Goal: Task Accomplishment & Management: Manage account settings

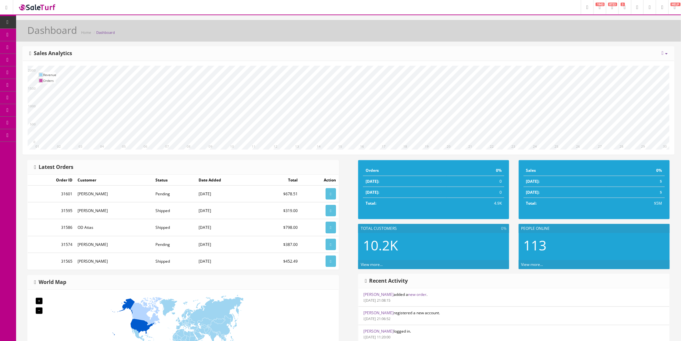
click at [39, 67] on link "Order List" at bounding box center [50, 72] width 68 height 13
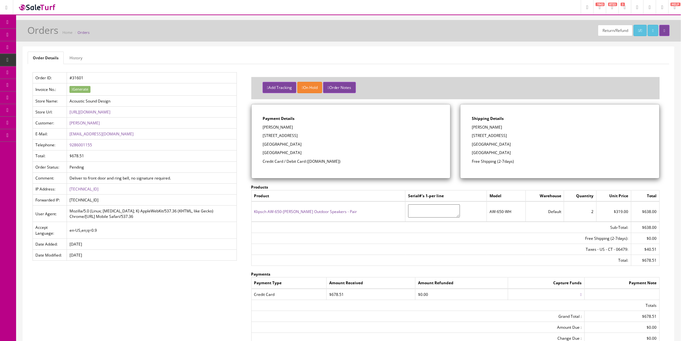
click at [37, 33] on icon at bounding box center [34, 34] width 7 height 5
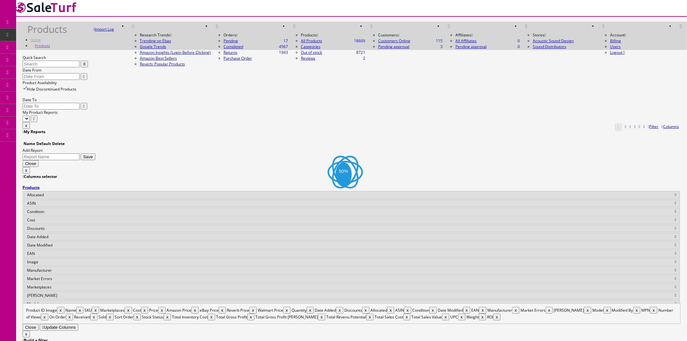
drag, startPoint x: 128, startPoint y: 71, endPoint x: 147, endPoint y: 71, distance: 19.3
click at [80, 67] on input "Quick Search" at bounding box center [51, 64] width 57 height 7
paste input "RPW-111500007700"
type input "RPW-111500007700"
click at [85, 66] on icon "button" at bounding box center [84, 64] width 2 height 4
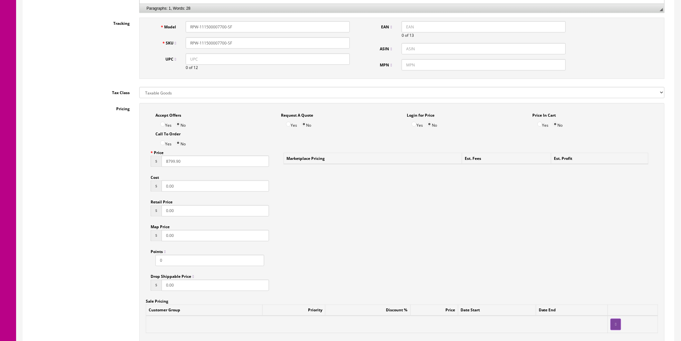
scroll to position [358, 0]
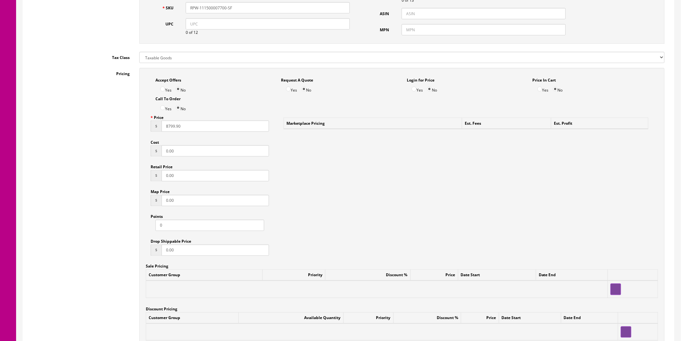
drag, startPoint x: 192, startPoint y: 127, endPoint x: 151, endPoint y: 130, distance: 41.7
click at [151, 130] on div "$ 8799.90" at bounding box center [210, 125] width 119 height 11
drag, startPoint x: 191, startPoint y: 201, endPoint x: 152, endPoint y: 201, distance: 38.6
click at [153, 201] on div "$ 0.00" at bounding box center [210, 200] width 119 height 11
paste input "8799.9"
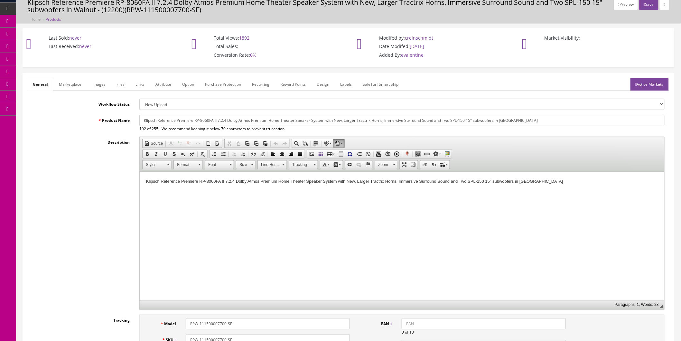
scroll to position [0, 0]
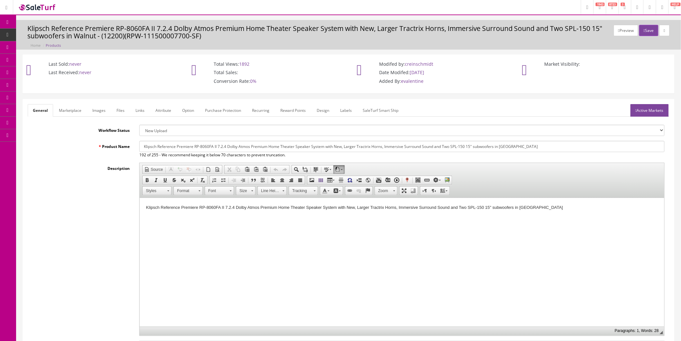
type input "8799.90"
click at [652, 113] on link "Active Markets" at bounding box center [650, 110] width 38 height 13
click at [642, 36] on h3 "Klipsch Reference Premiere RP-8060FA II 7.2.4 Dolby Atmos Premium Home Theater …" at bounding box center [348, 32] width 643 height 15
click at [644, 30] on button "Save" at bounding box center [649, 30] width 19 height 11
